Goal: Task Accomplishment & Management: Manage account settings

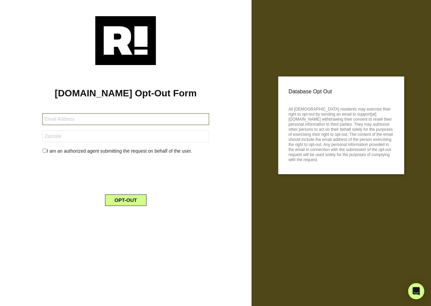
type input "fordjbm@earthlink.net"
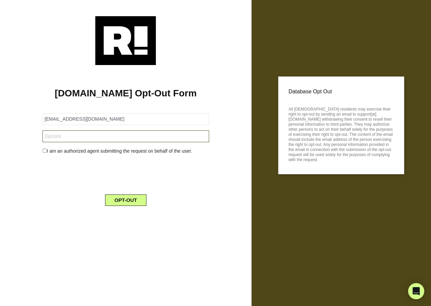
type input "80817"
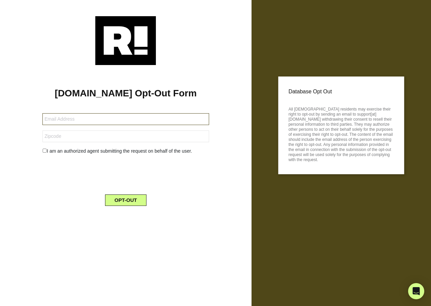
type input "h.bohler@comcast.net"
type input "08822"
